Goal: Information Seeking & Learning: Check status

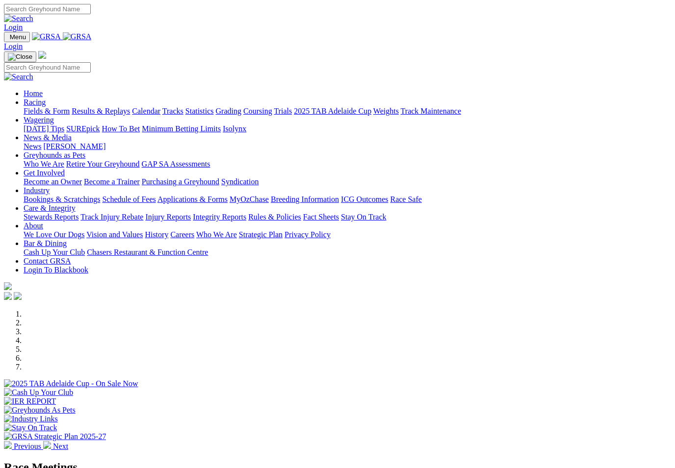
click at [46, 98] on link "Racing" at bounding box center [35, 102] width 22 height 8
click at [124, 107] on link "Results & Replays" at bounding box center [101, 111] width 58 height 8
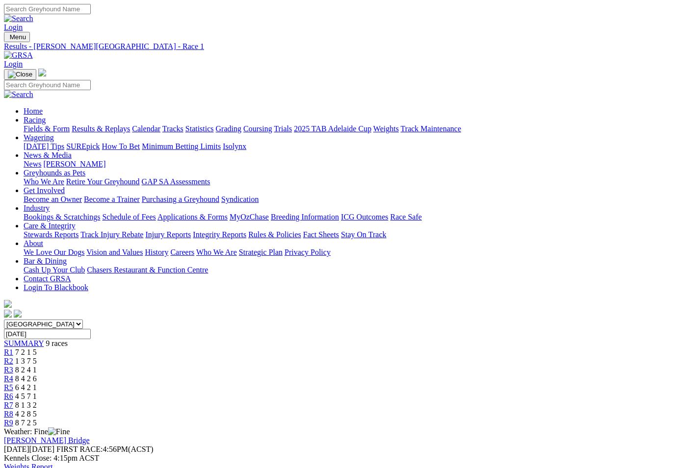
click at [13, 357] on span "R2" at bounding box center [8, 361] width 9 height 8
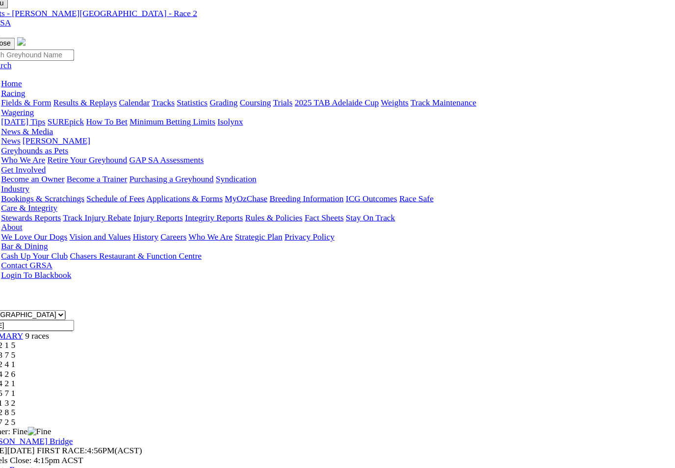
scroll to position [13, 0]
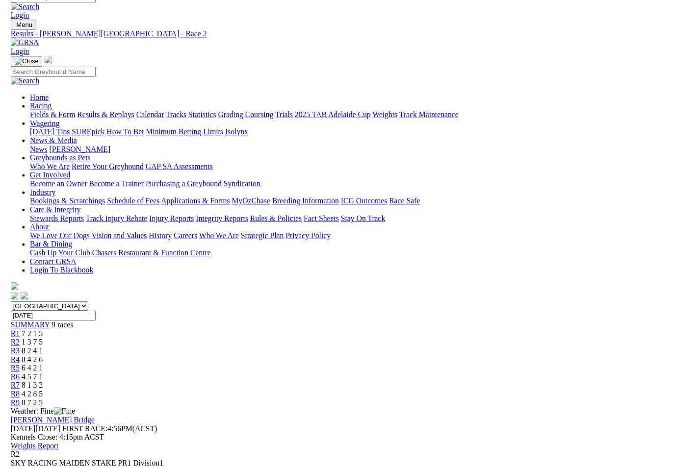
scroll to position [22, 7]
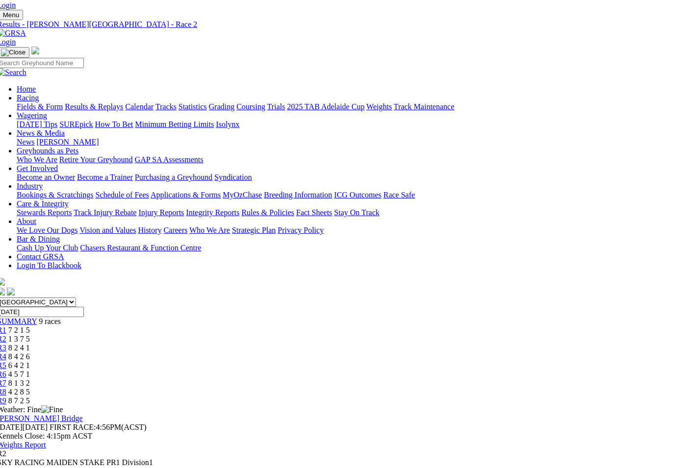
click at [6, 344] on link "R3" at bounding box center [1, 348] width 9 height 8
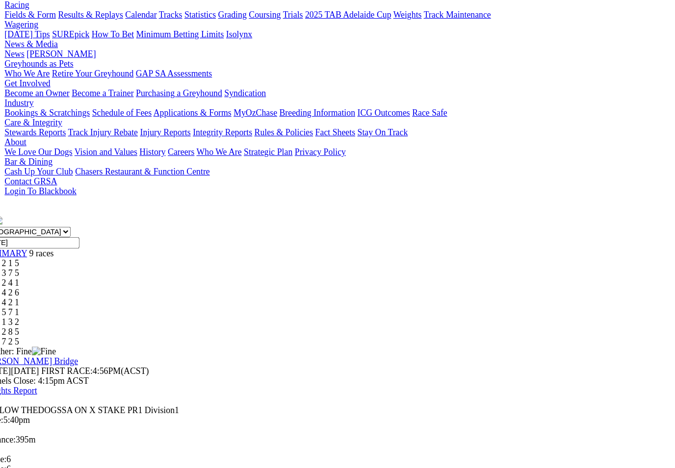
scroll to position [109, 0]
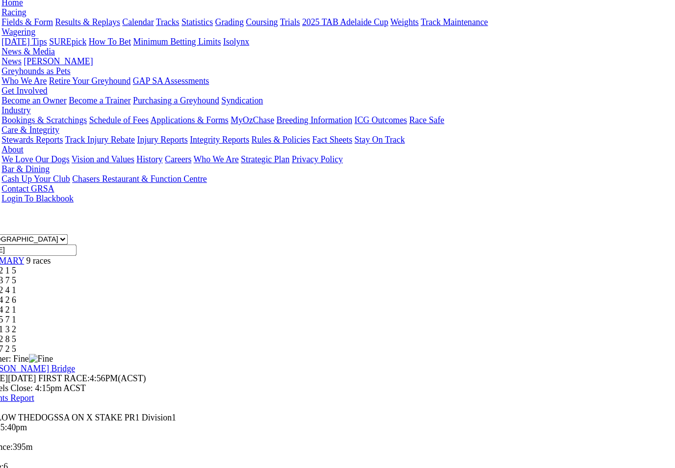
click at [37, 266] on span "8 4 2 6" at bounding box center [26, 270] width 22 height 8
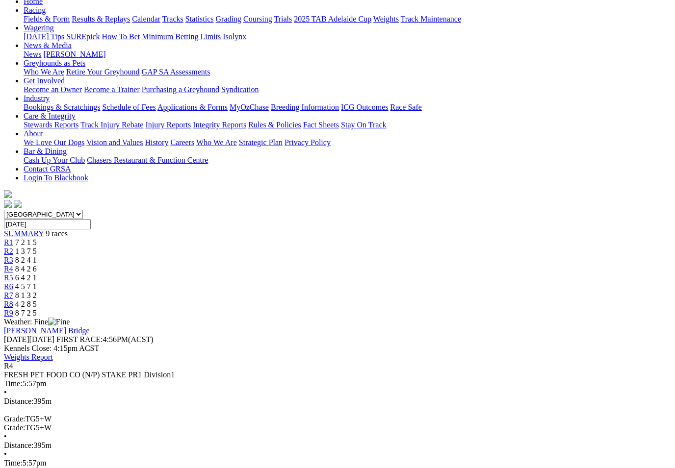
scroll to position [102, 0]
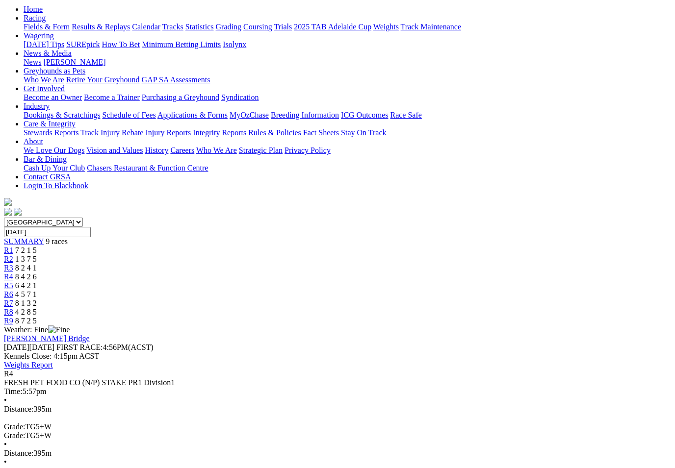
click at [13, 281] on link "R5" at bounding box center [8, 285] width 9 height 8
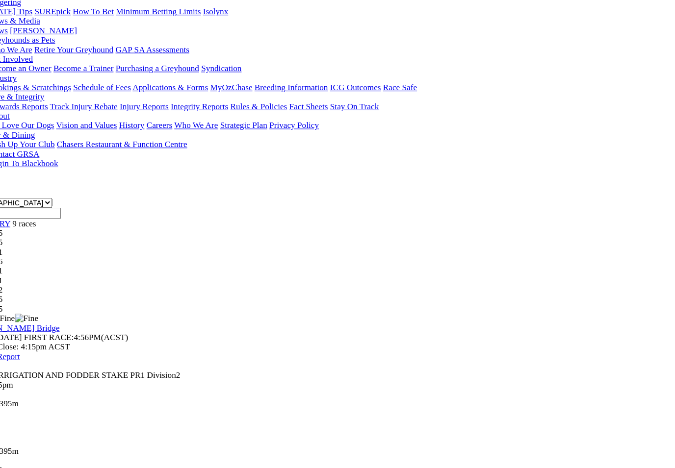
scroll to position [136, 0]
click at [37, 256] on span "4 5 7 1" at bounding box center [26, 260] width 22 height 8
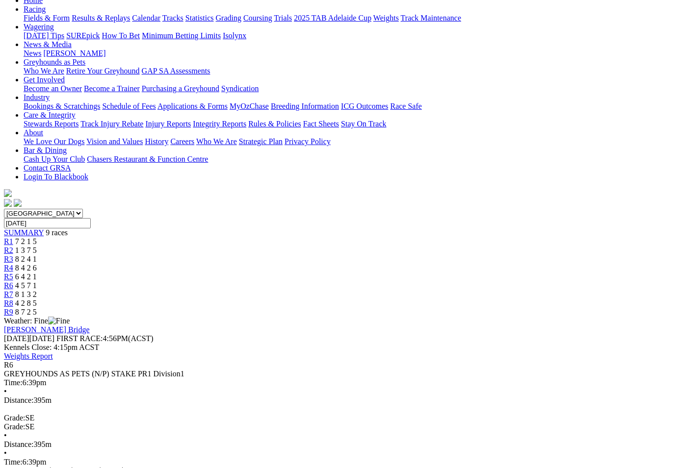
scroll to position [122, 0]
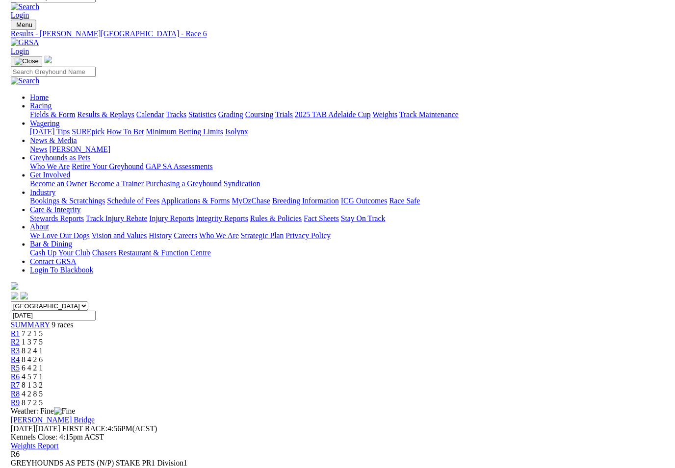
scroll to position [138, 0]
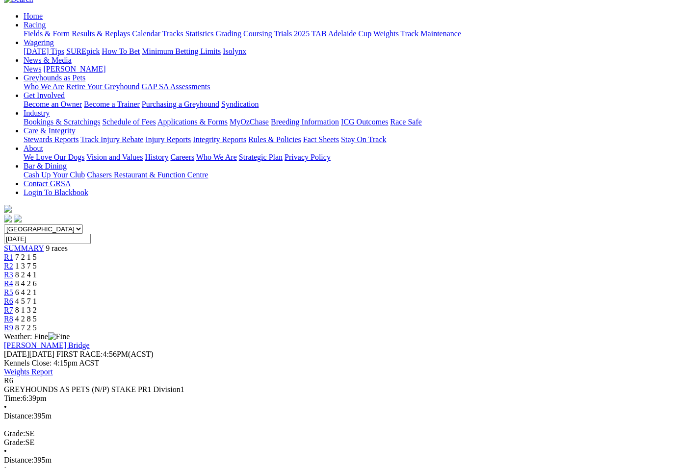
scroll to position [93, 0]
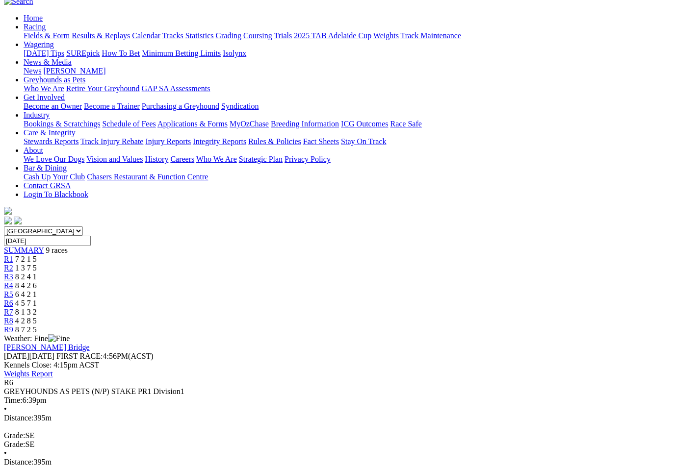
click at [37, 308] on span "8 1 3 2" at bounding box center [26, 312] width 22 height 8
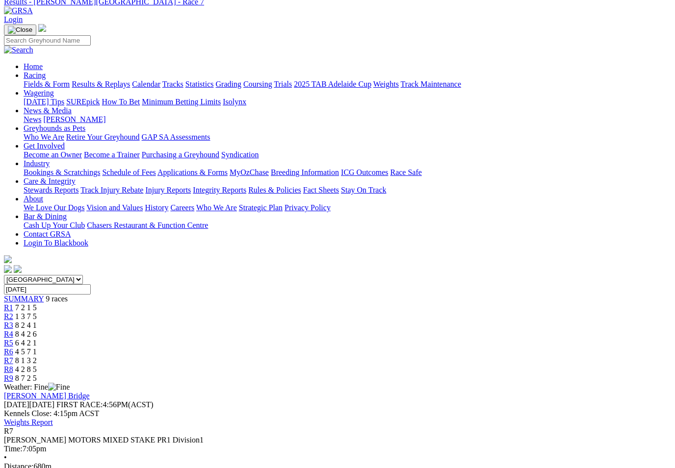
scroll to position [42, 0]
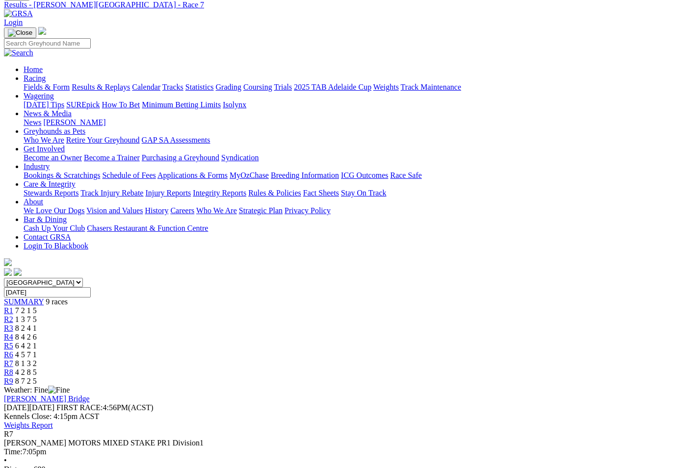
click at [37, 368] on span "4 2 8 5" at bounding box center [26, 372] width 22 height 8
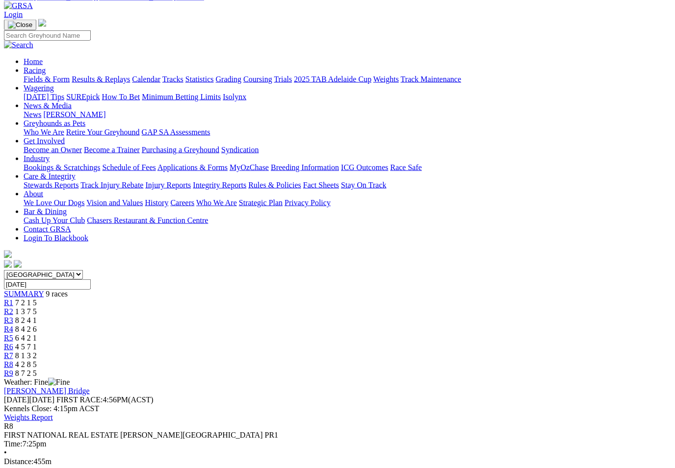
scroll to position [51, 0]
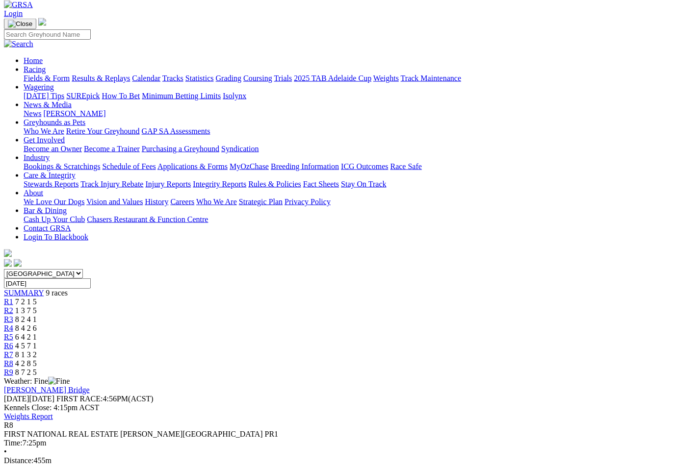
click at [37, 368] on span "8 7 2 5" at bounding box center [26, 372] width 22 height 8
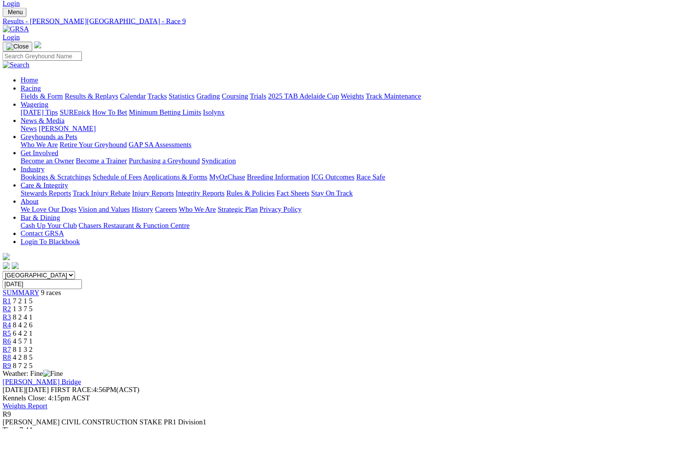
scroll to position [47, 19]
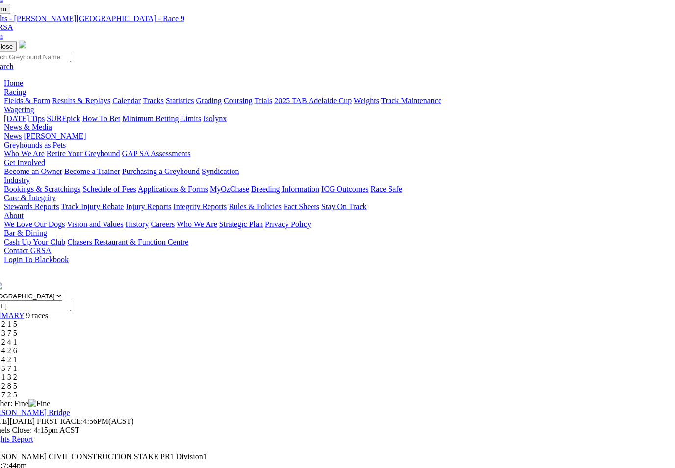
scroll to position [28, 20]
click at [27, 96] on link "Fields & Form" at bounding box center [27, 100] width 46 height 8
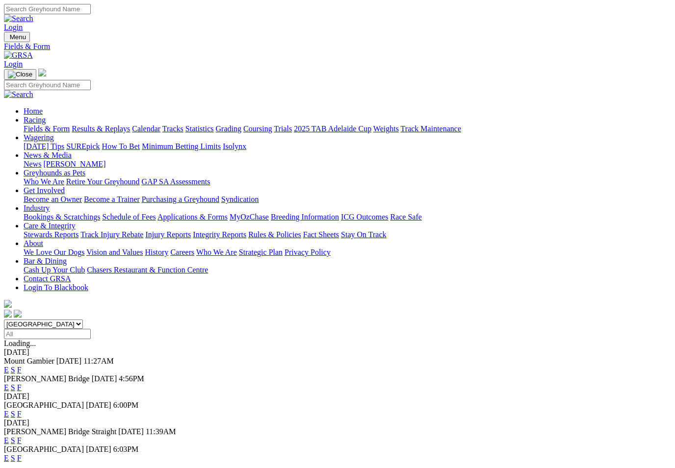
click at [22, 366] on link "F" at bounding box center [19, 370] width 4 height 8
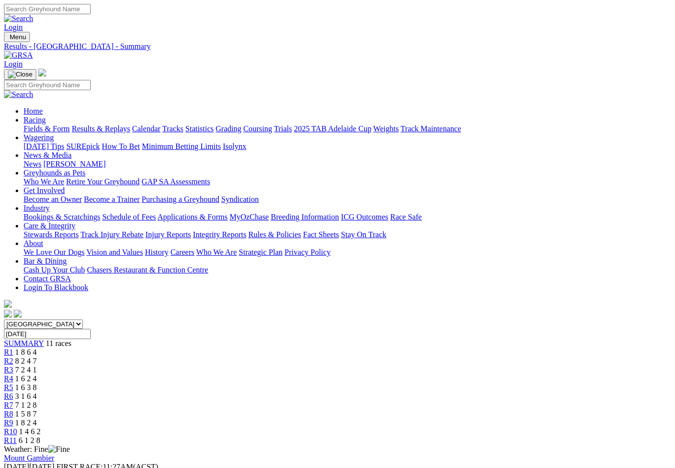
click at [130, 125] on link "Results & Replays" at bounding box center [101, 129] width 58 height 8
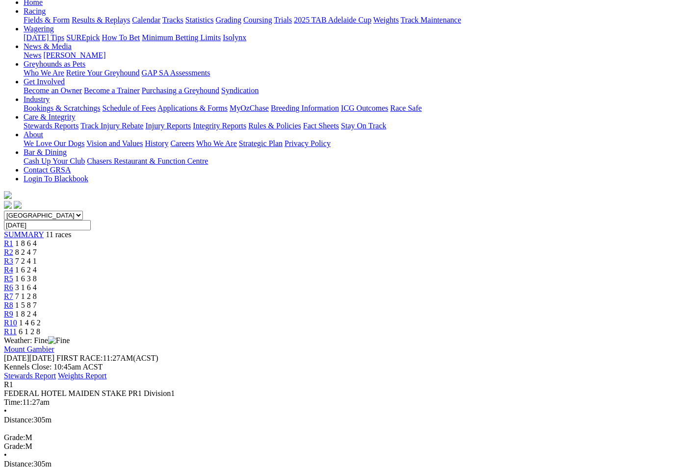
scroll to position [118, 0]
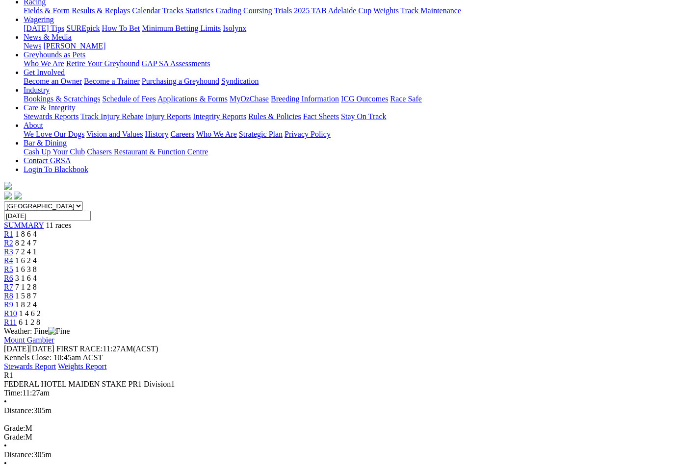
click at [13, 239] on span "R2" at bounding box center [8, 243] width 9 height 8
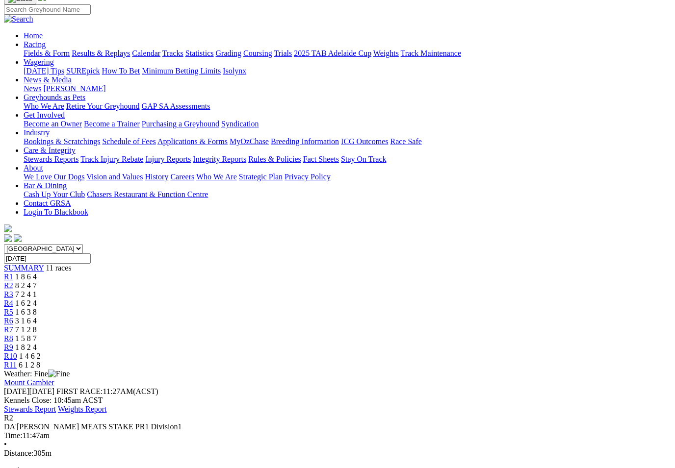
scroll to position [87, 0]
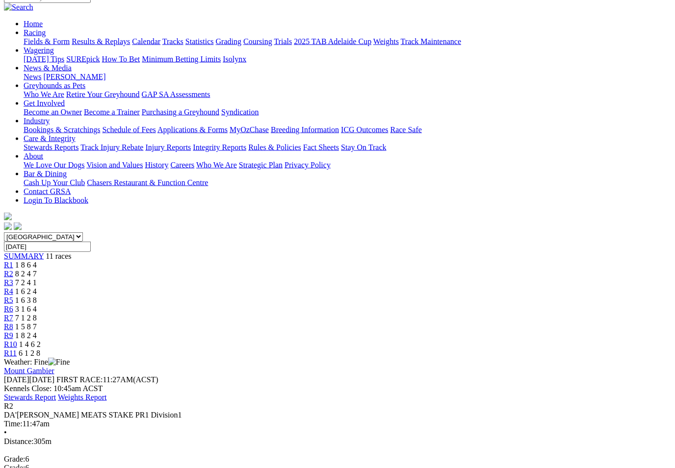
click at [13, 279] on span "R3" at bounding box center [8, 283] width 9 height 8
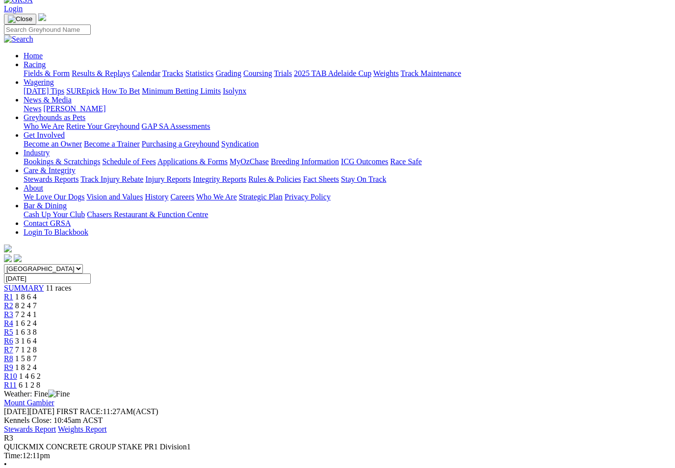
scroll to position [55, 0]
click at [13, 320] on link "R4" at bounding box center [8, 324] width 9 height 8
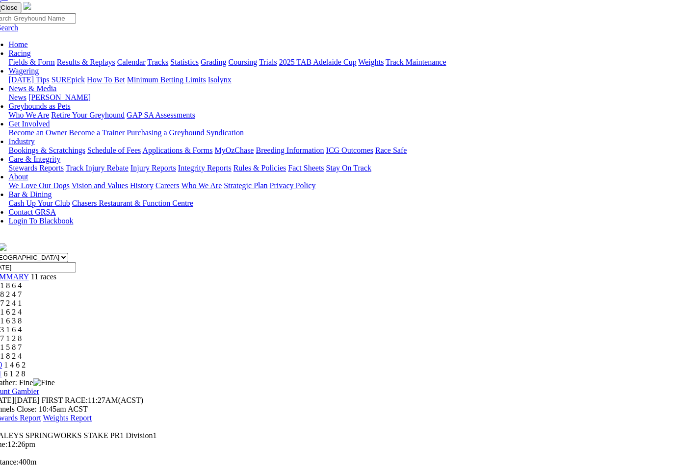
scroll to position [51, 19]
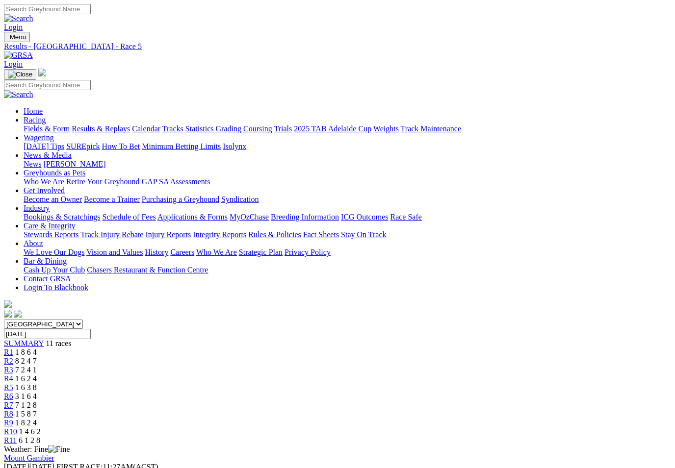
click at [13, 392] on span "R6" at bounding box center [8, 396] width 9 height 8
click at [37, 401] on span "7 1 2 8" at bounding box center [26, 405] width 22 height 8
click at [37, 410] on span "1 5 8 7" at bounding box center [26, 414] width 22 height 8
click at [37, 419] on span "1 8 2 4" at bounding box center [26, 423] width 22 height 8
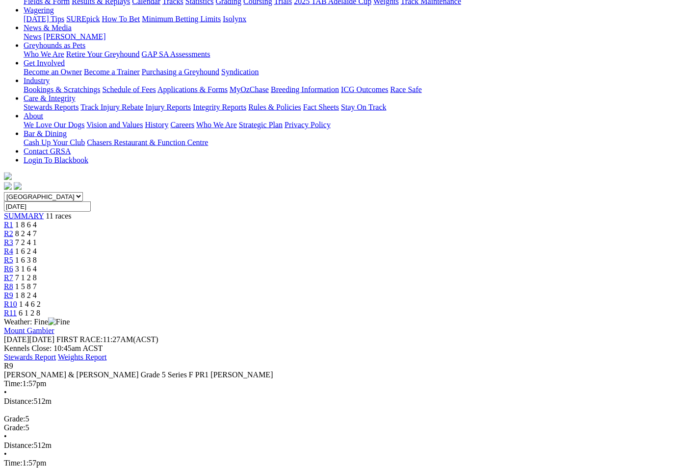
scroll to position [129, 0]
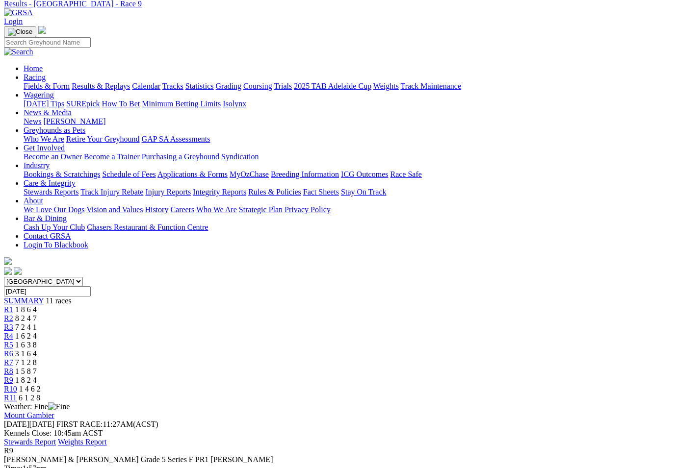
scroll to position [0, 0]
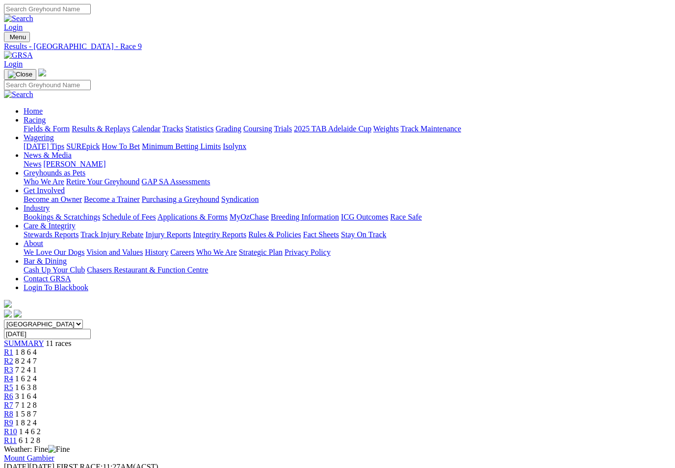
click at [17, 428] on span "R10" at bounding box center [10, 432] width 13 height 8
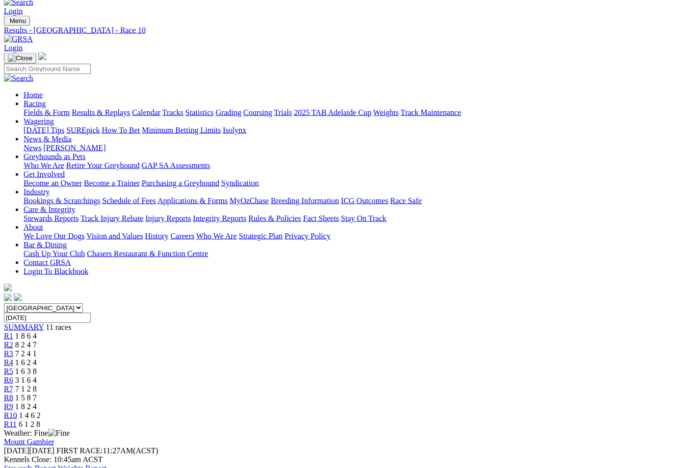
scroll to position [16, 0]
click at [17, 421] on span "R11" at bounding box center [10, 425] width 13 height 8
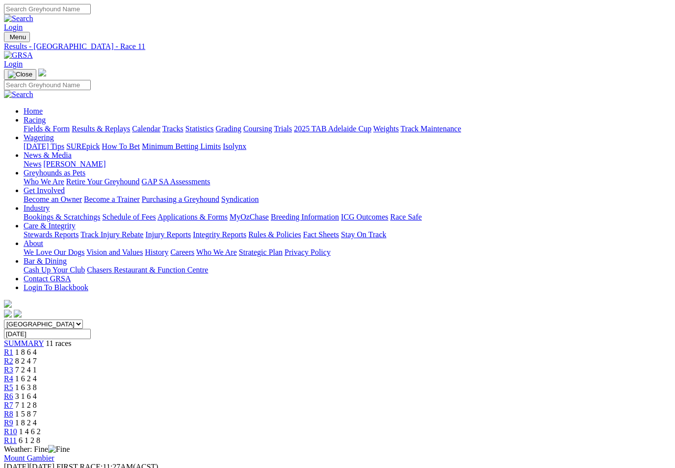
click at [130, 125] on link "Results & Replays" at bounding box center [101, 129] width 58 height 8
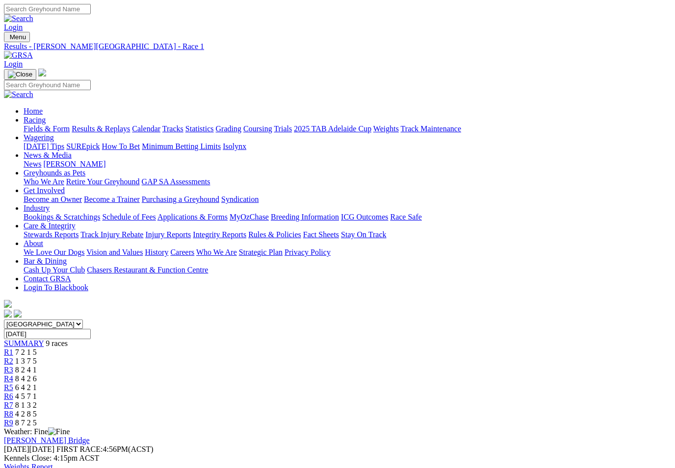
click at [45, 125] on link "Fields & Form" at bounding box center [47, 129] width 46 height 8
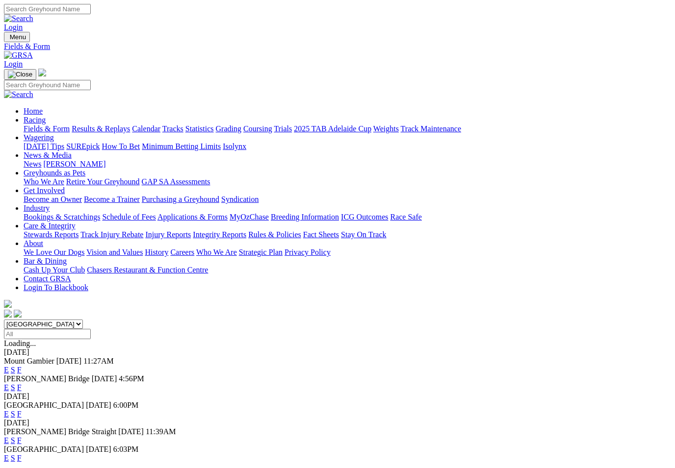
click at [22, 410] on link "F" at bounding box center [19, 414] width 4 height 8
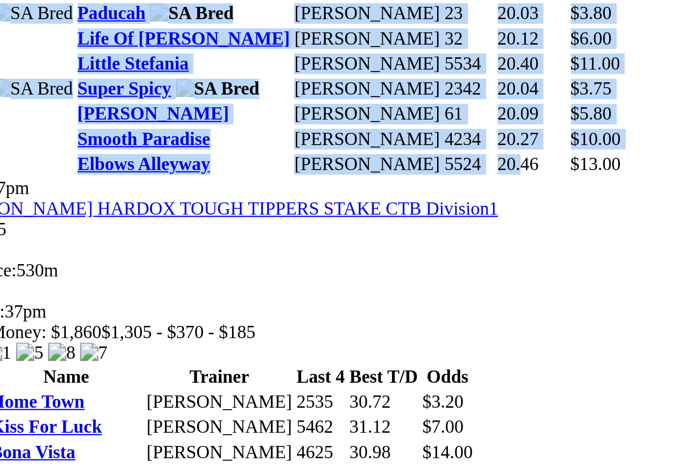
scroll to position [509, 0]
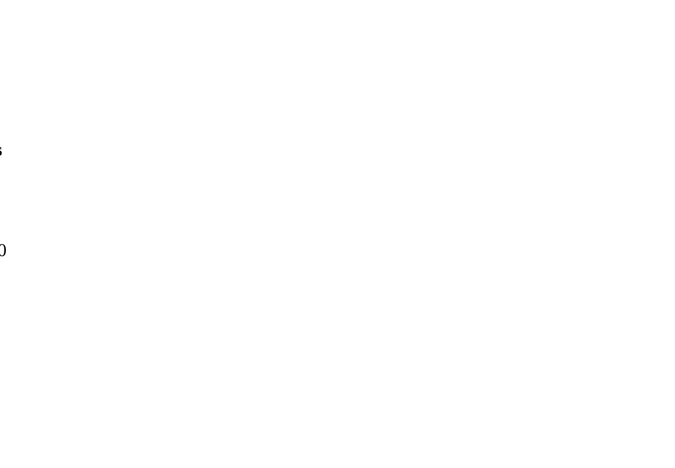
scroll to position [532, 0]
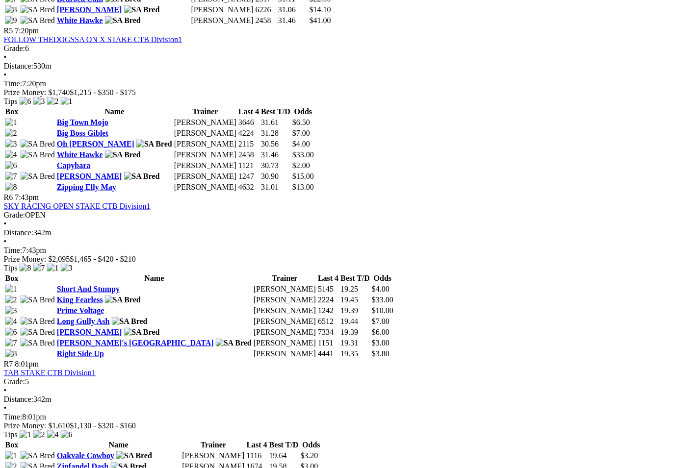
scroll to position [1163, 26]
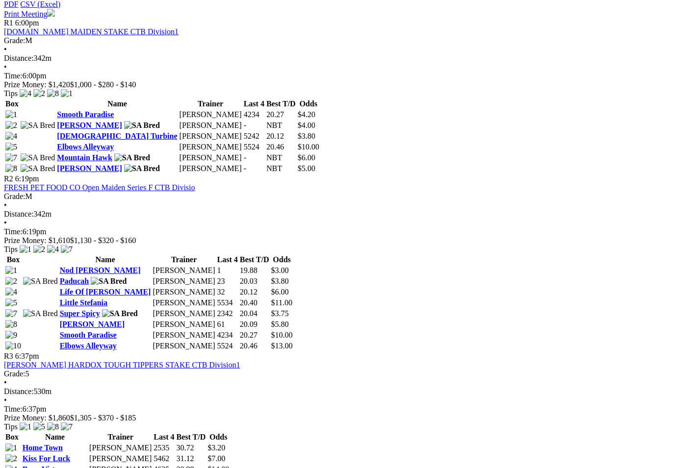
scroll to position [492, 26]
